Goal: Information Seeking & Learning: Learn about a topic

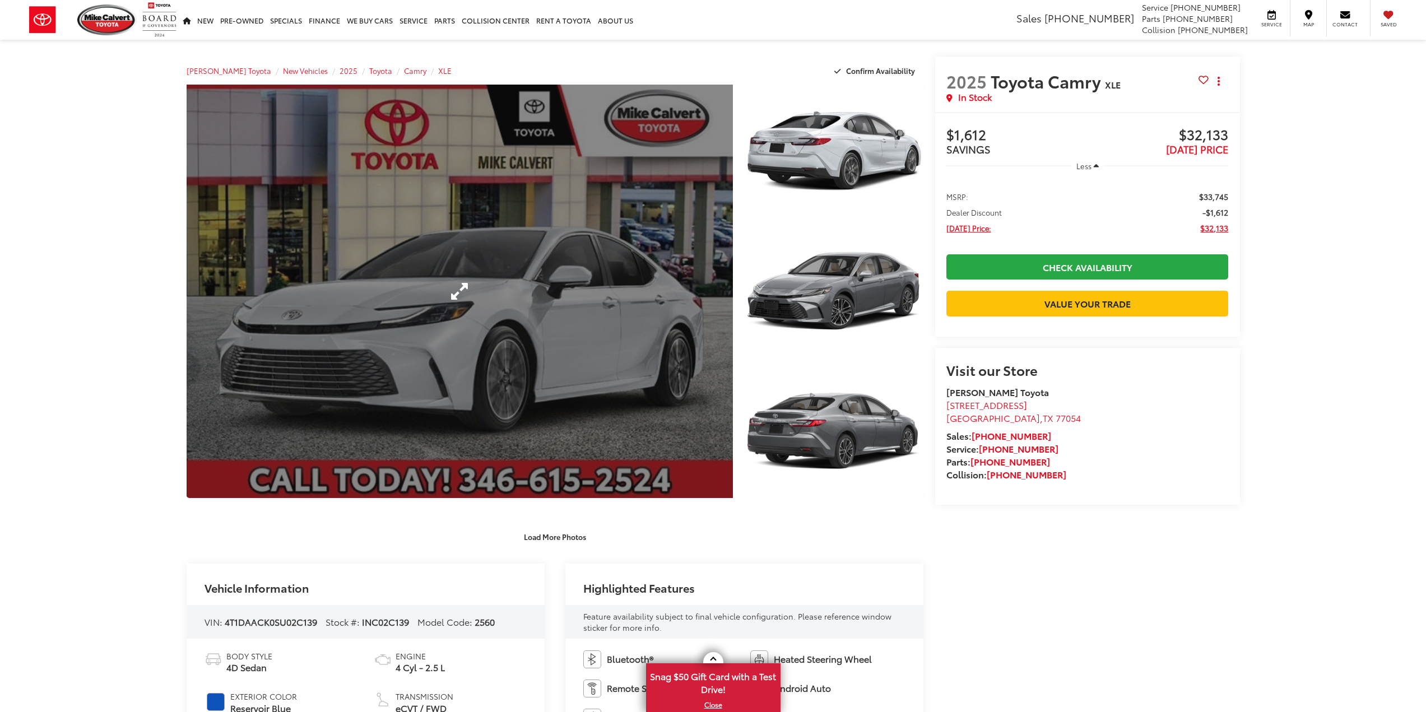
click at [0, 0] on div at bounding box center [0, 0] width 0 height 0
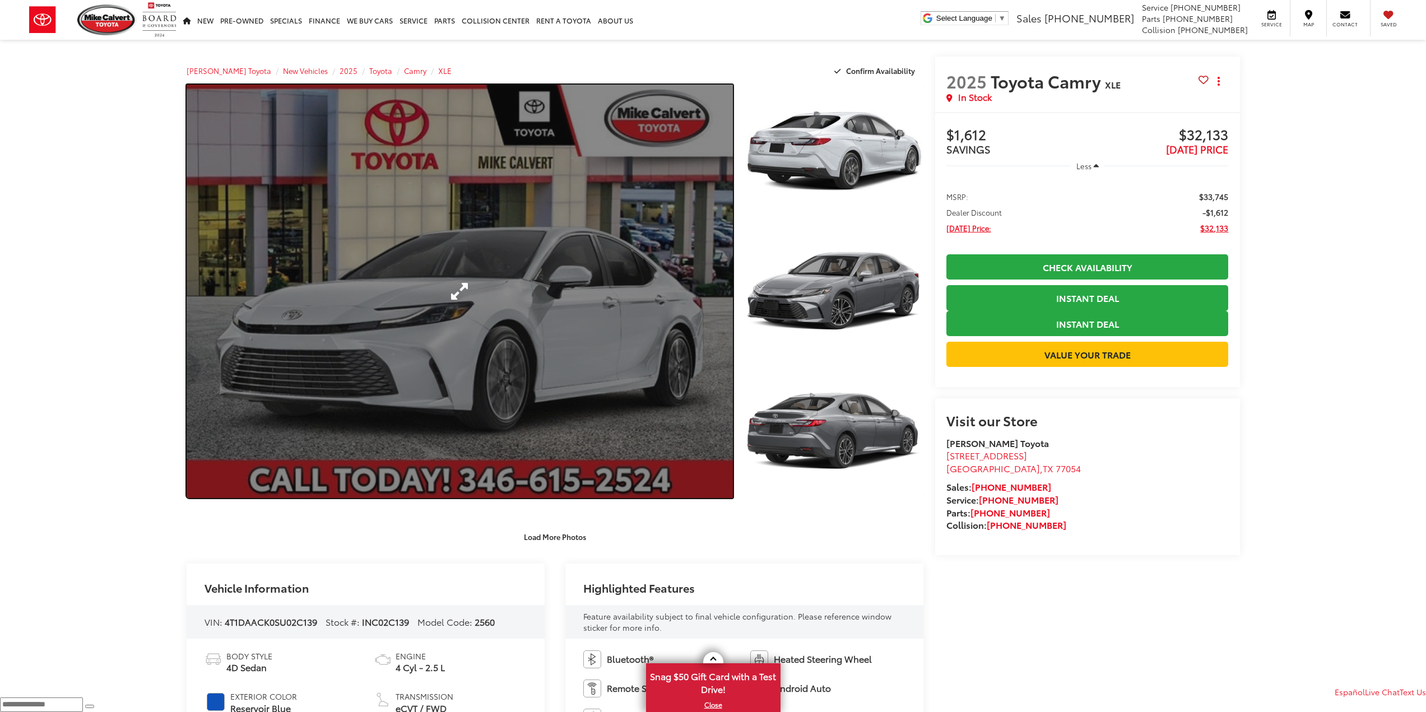
click at [704, 319] on link "Expand Photo 0" at bounding box center [460, 291] width 547 height 413
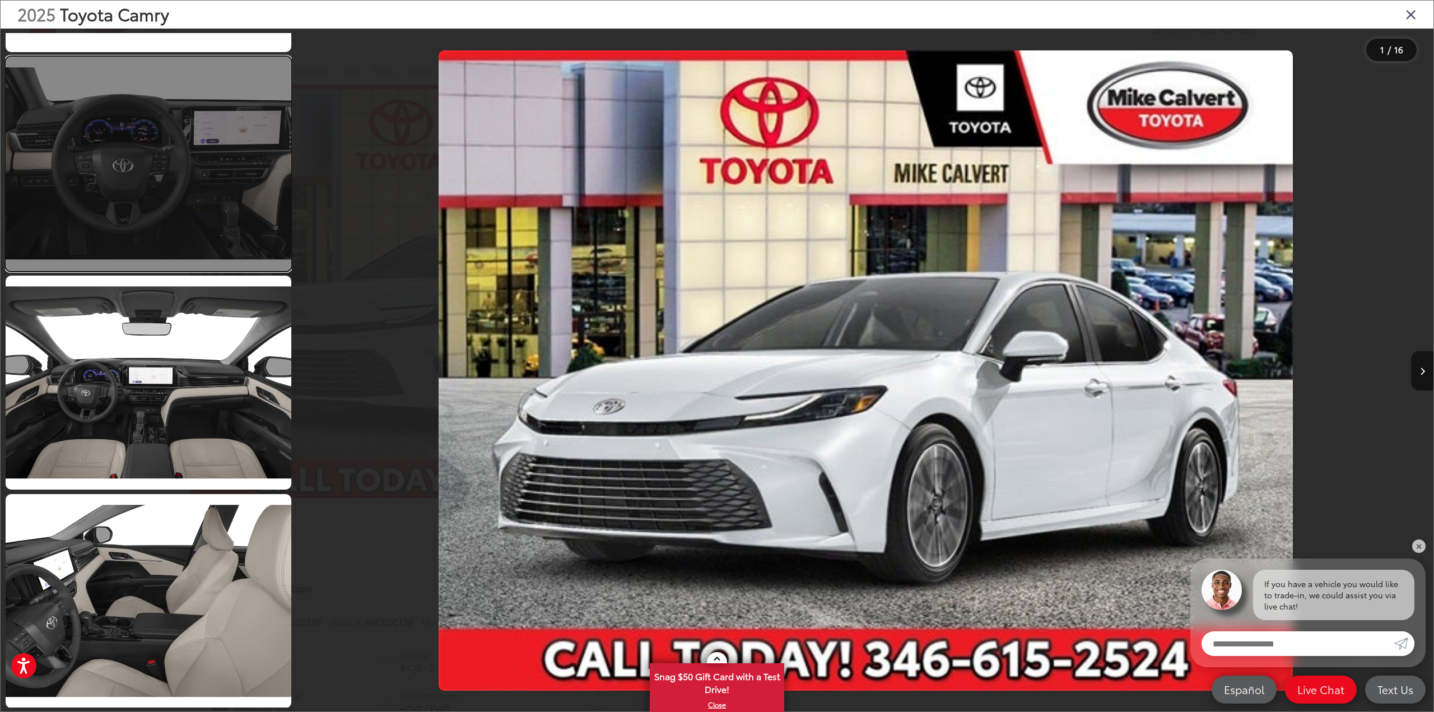
click at [151, 203] on link at bounding box center [149, 164] width 286 height 214
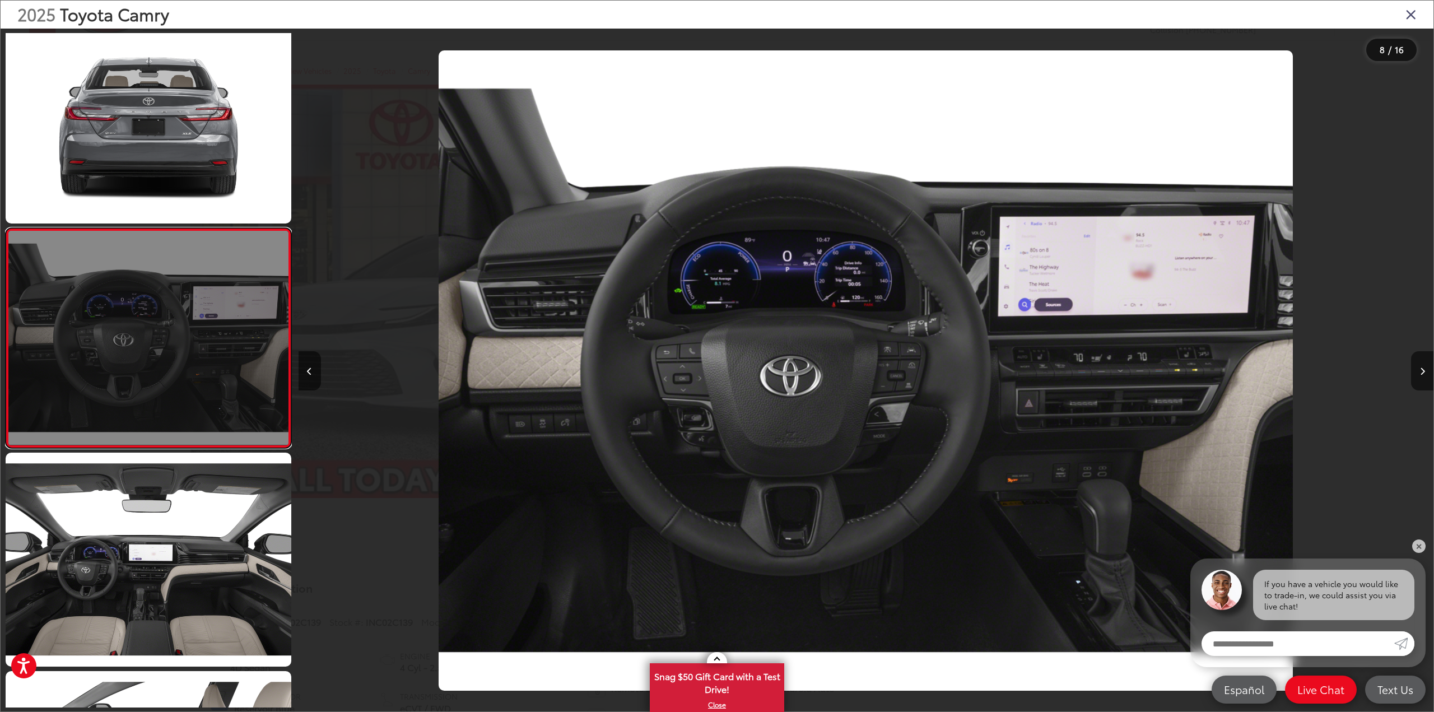
click at [159, 316] on link at bounding box center [149, 338] width 286 height 220
click at [176, 317] on link at bounding box center [149, 338] width 286 height 220
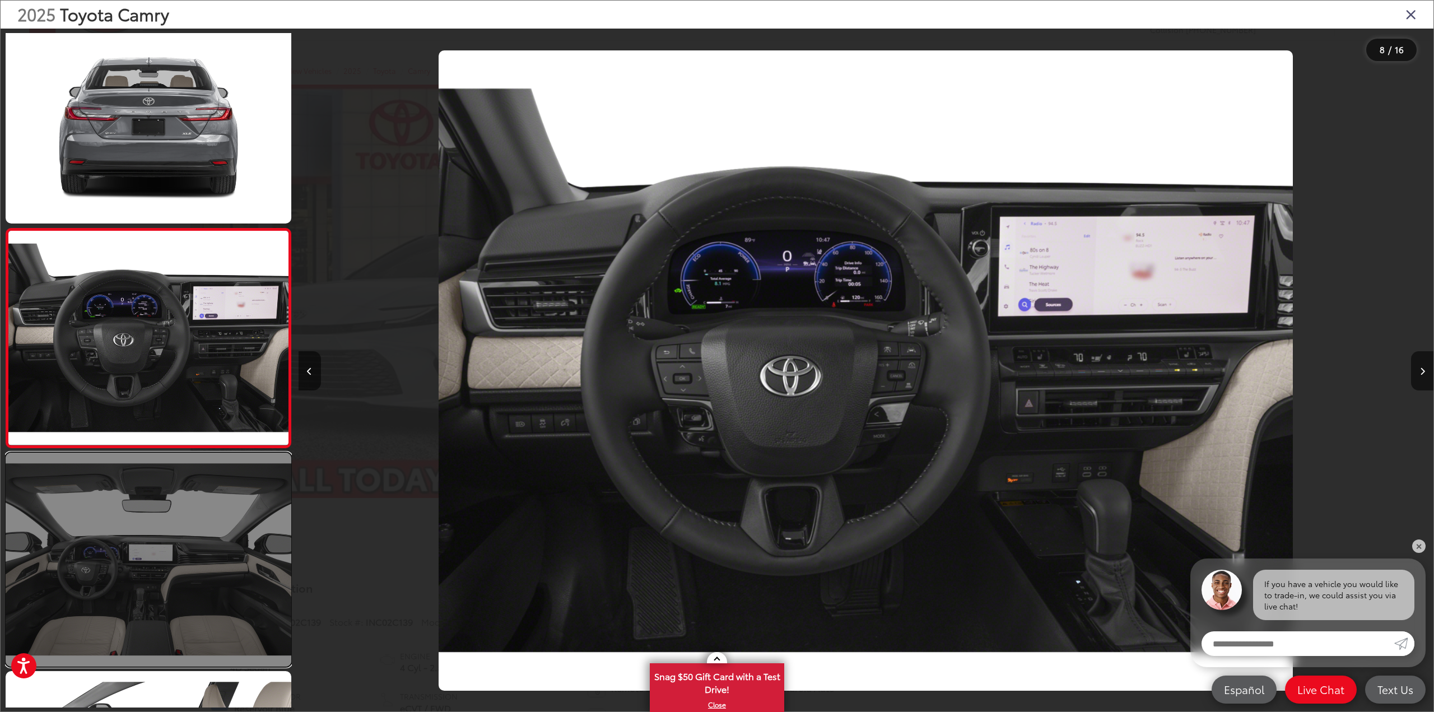
click at [184, 600] on link at bounding box center [149, 560] width 286 height 214
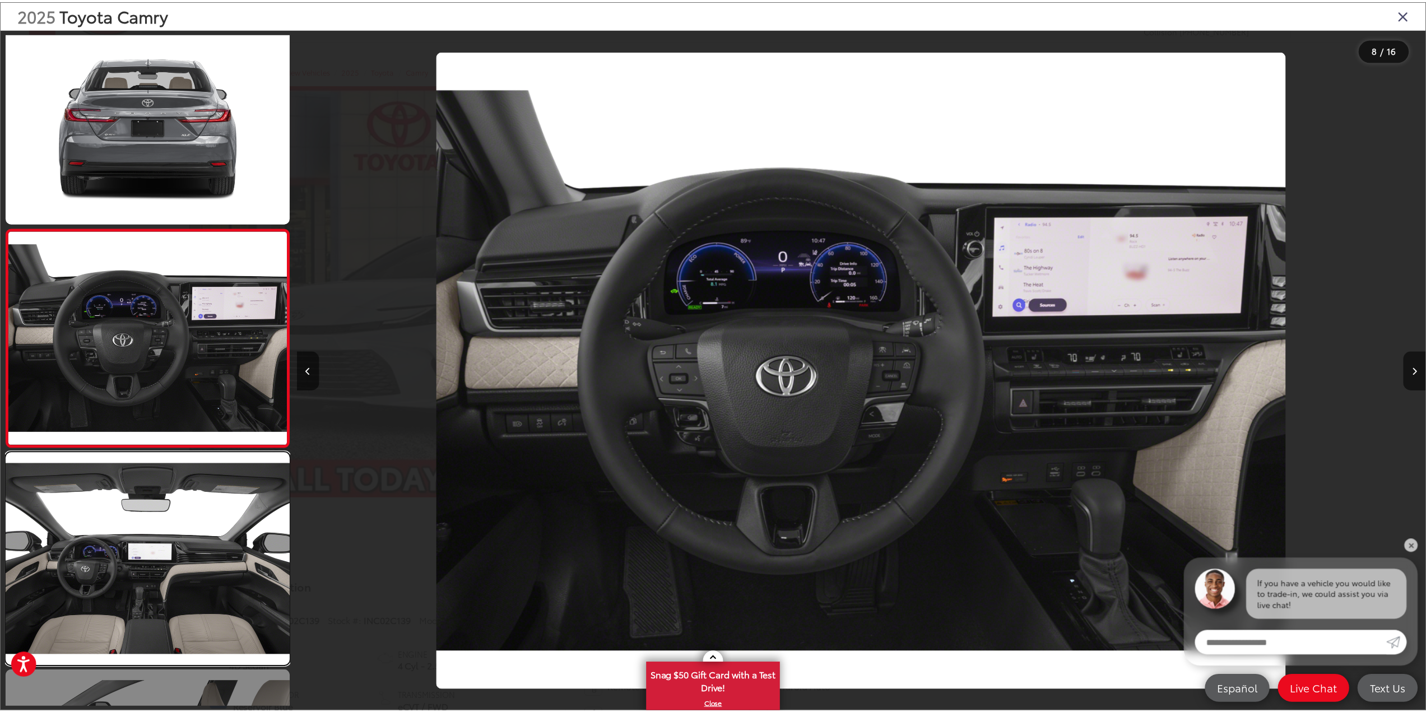
scroll to position [1554, 0]
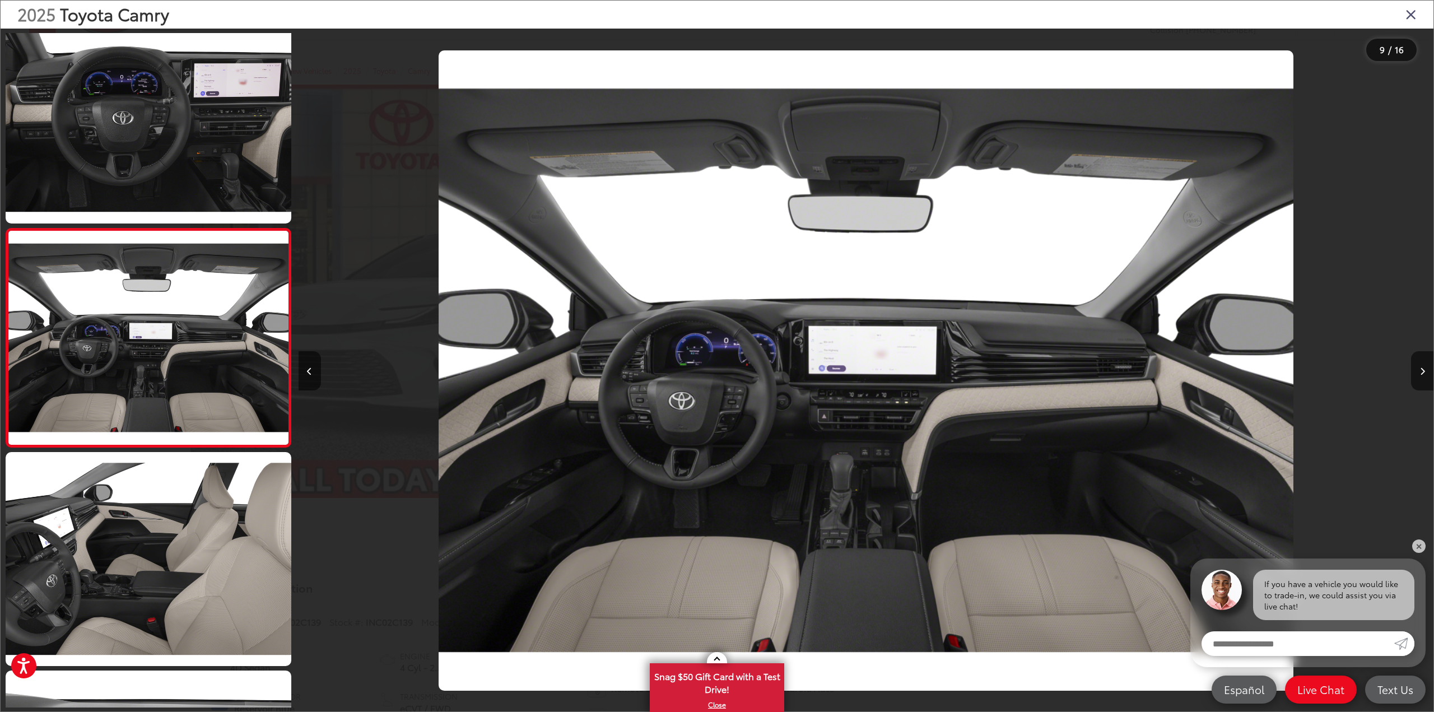
click at [1417, 10] on div "2025 Toyota Camry" at bounding box center [717, 15] width 1433 height 28
click at [1409, 8] on icon "Close gallery" at bounding box center [1410, 14] width 11 height 15
